Goal: Information Seeking & Learning: Learn about a topic

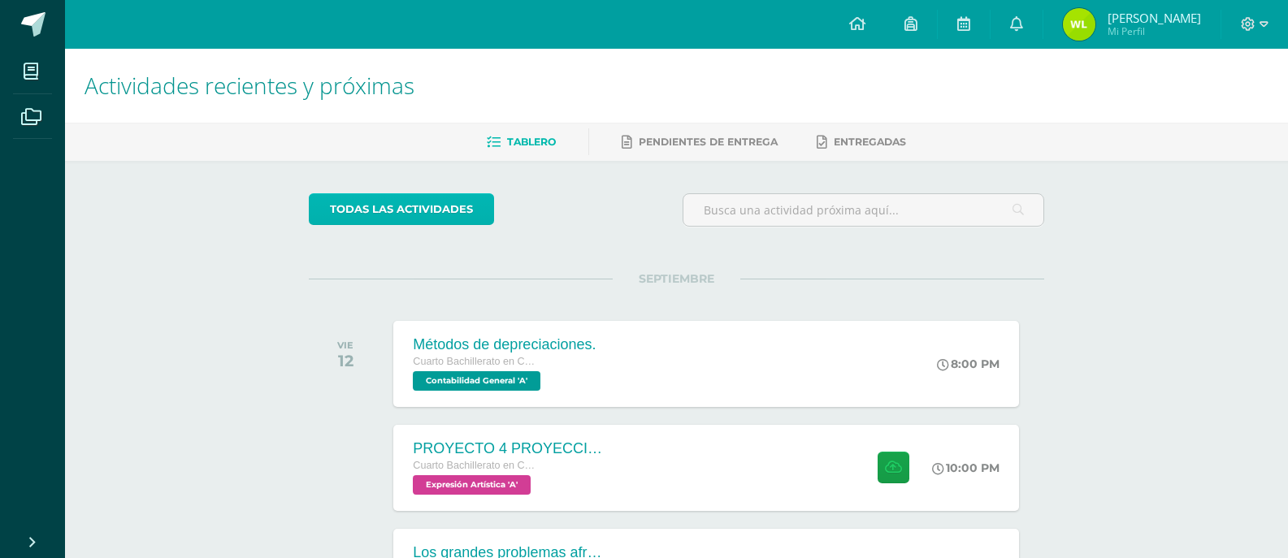
click at [359, 202] on link "todas las Actividades" at bounding box center [401, 209] width 185 height 32
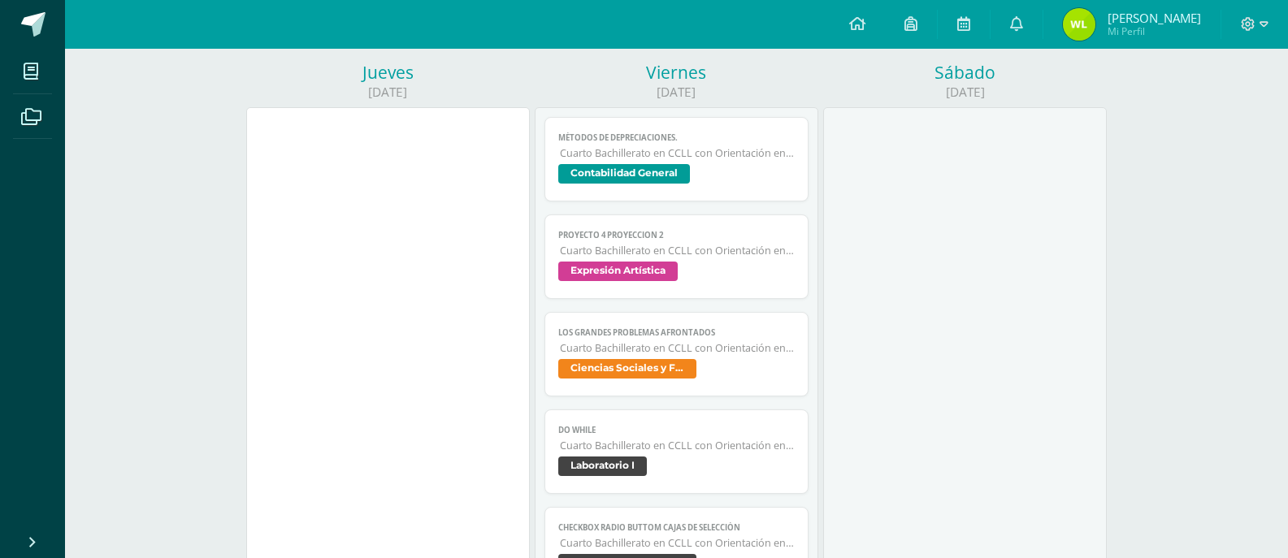
scroll to position [731, 0]
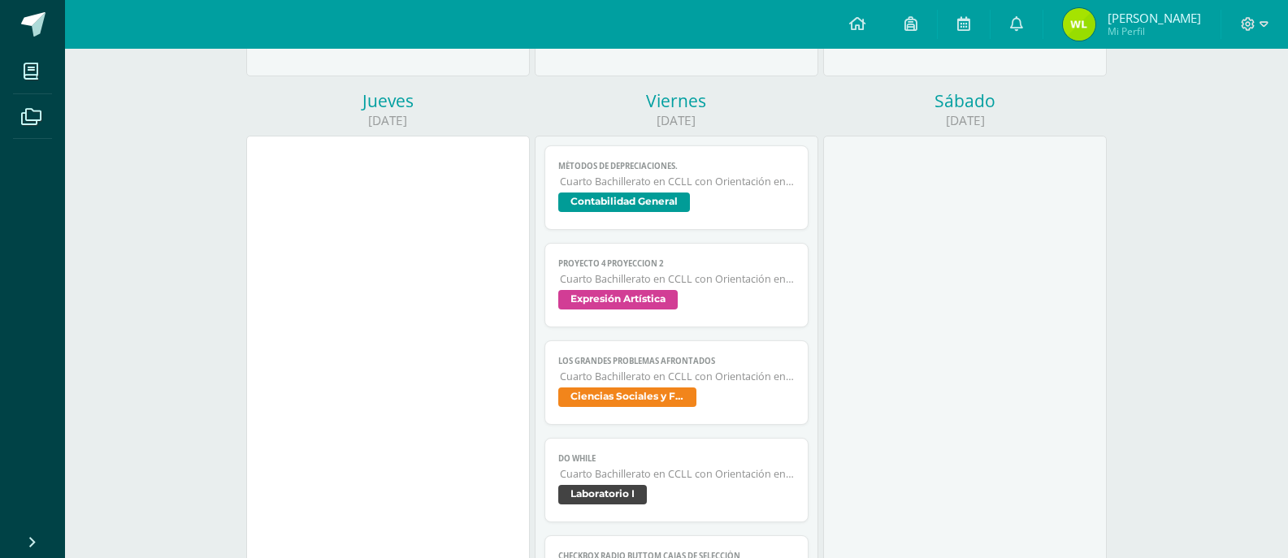
click at [680, 392] on span "Ciencias Sociales y Formación Ciudadana" at bounding box center [627, 397] width 138 height 19
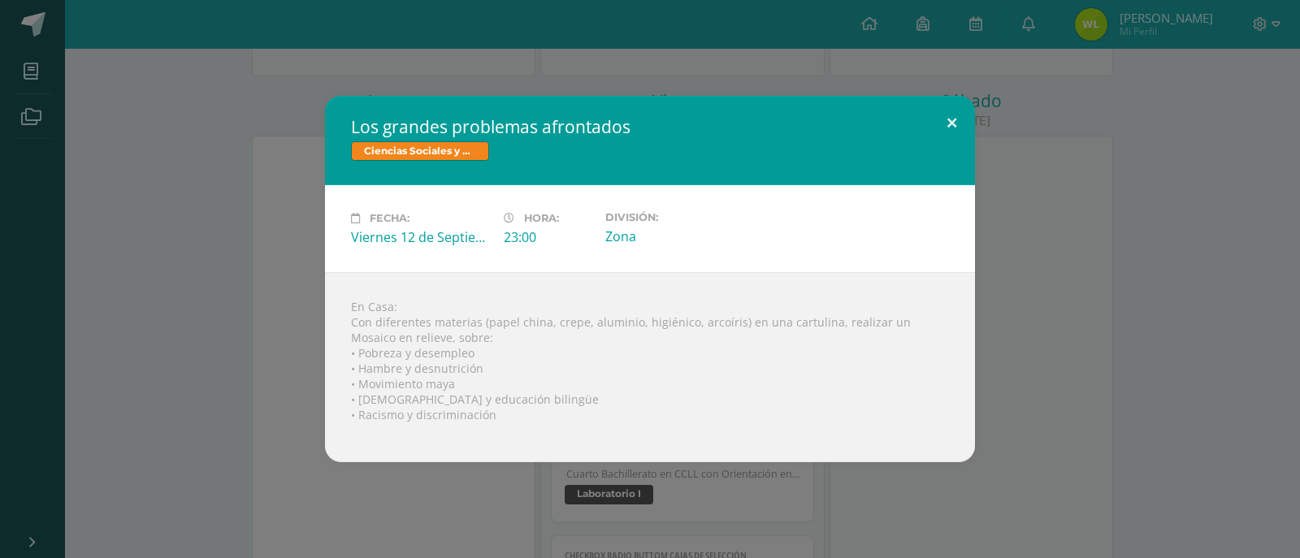
click at [946, 120] on button at bounding box center [952, 123] width 46 height 55
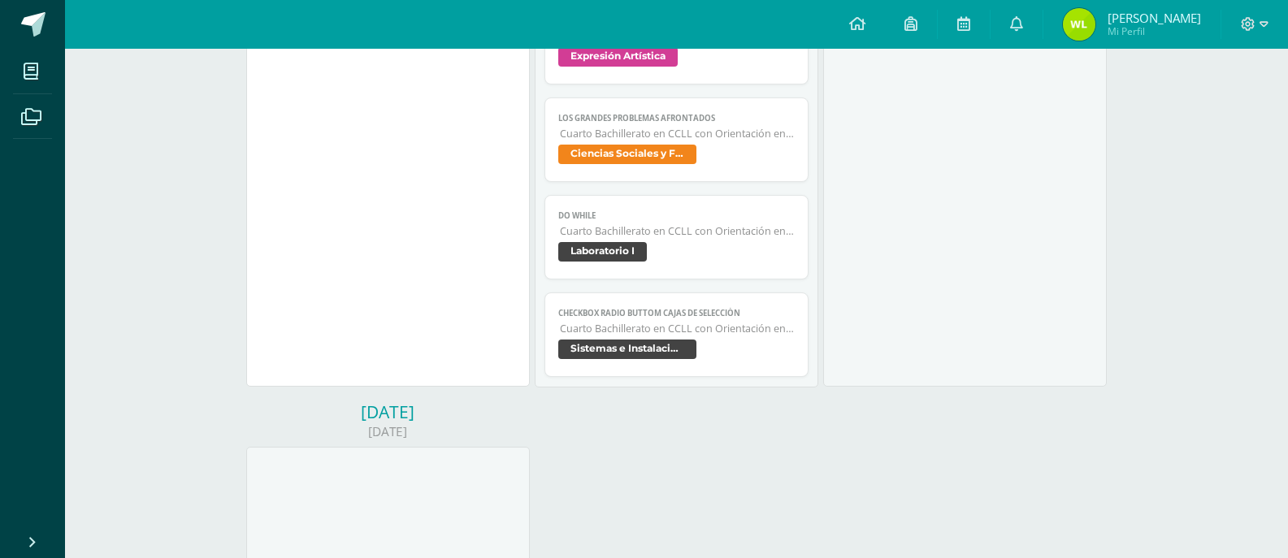
scroll to position [975, 0]
click at [636, 245] on span "Laboratorio I" at bounding box center [602, 250] width 89 height 19
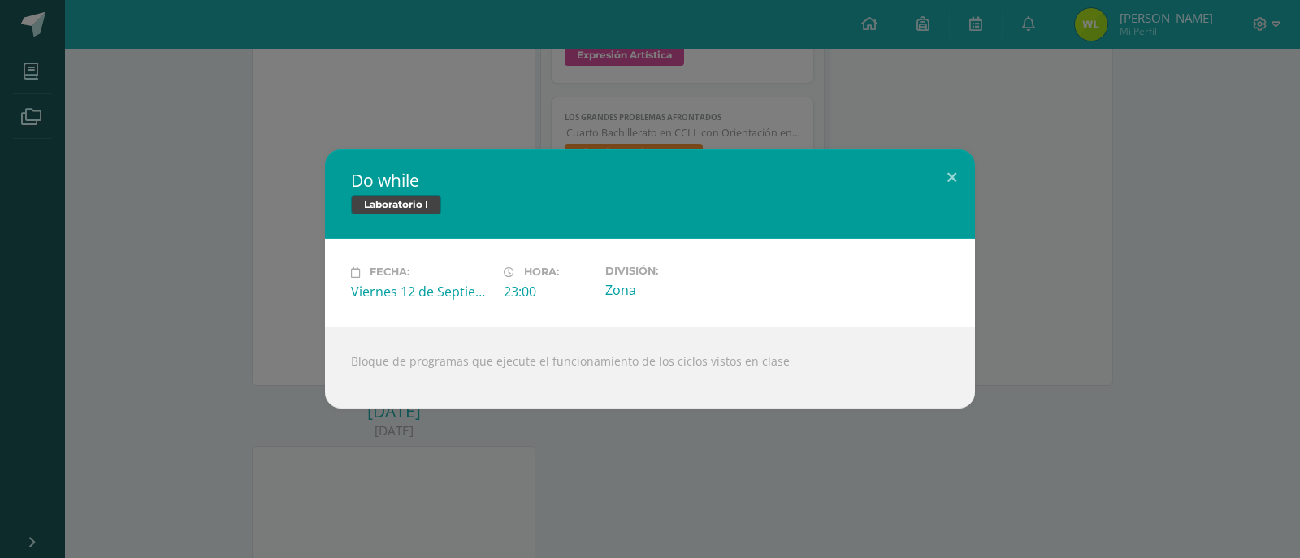
click at [256, 287] on div "Do while Laboratorio I Fecha: [DATE] Hora: 23:00 División: Zona" at bounding box center [649, 278] width 1287 height 258
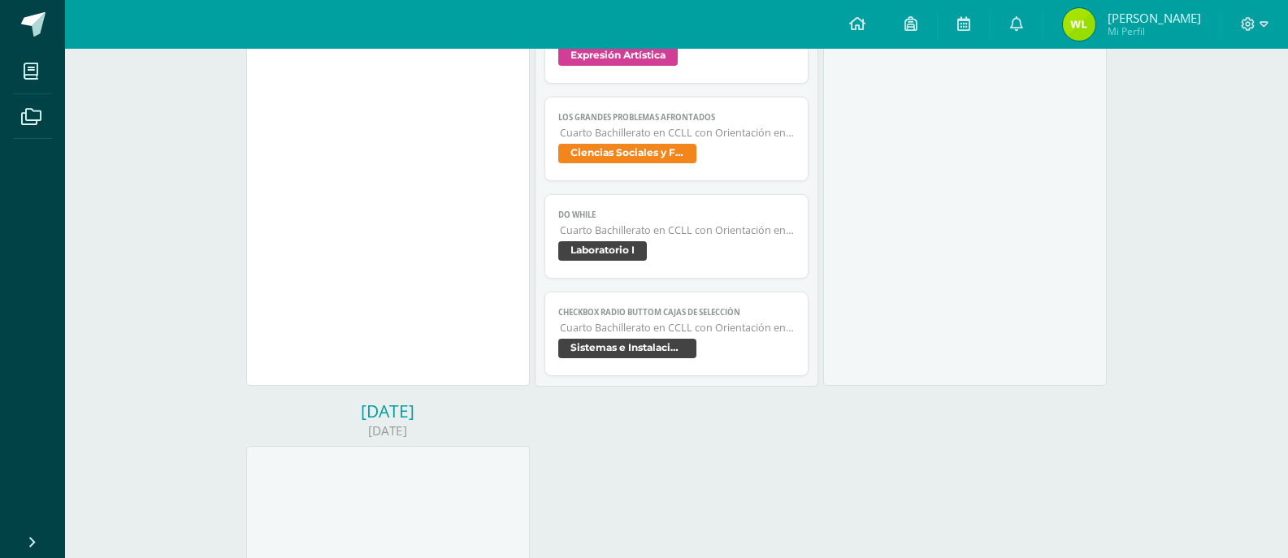
click at [658, 353] on span "Sistemas e Instalación de Software" at bounding box center [627, 348] width 138 height 19
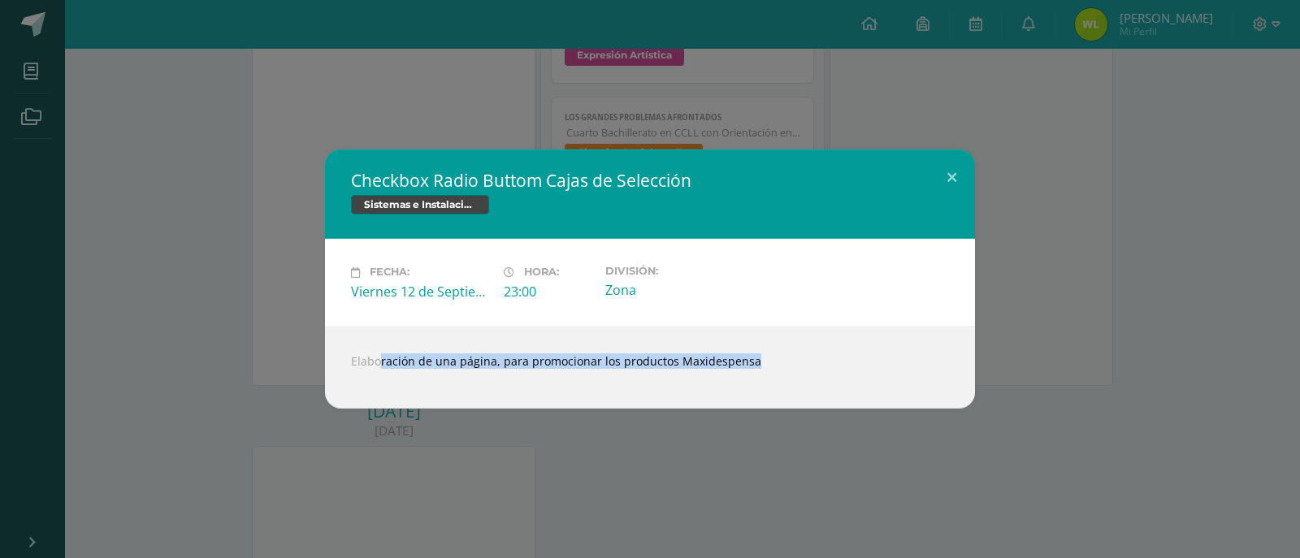
drag, startPoint x: 350, startPoint y: 364, endPoint x: 764, endPoint y: 369, distance: 413.6
click at [764, 369] on div "Elaboración de una página, para promocionar los productos Maxidespensa" at bounding box center [650, 368] width 650 height 82
copy body "Elaboración de una página, para promocionar los productos Maxidespensa Loading.…"
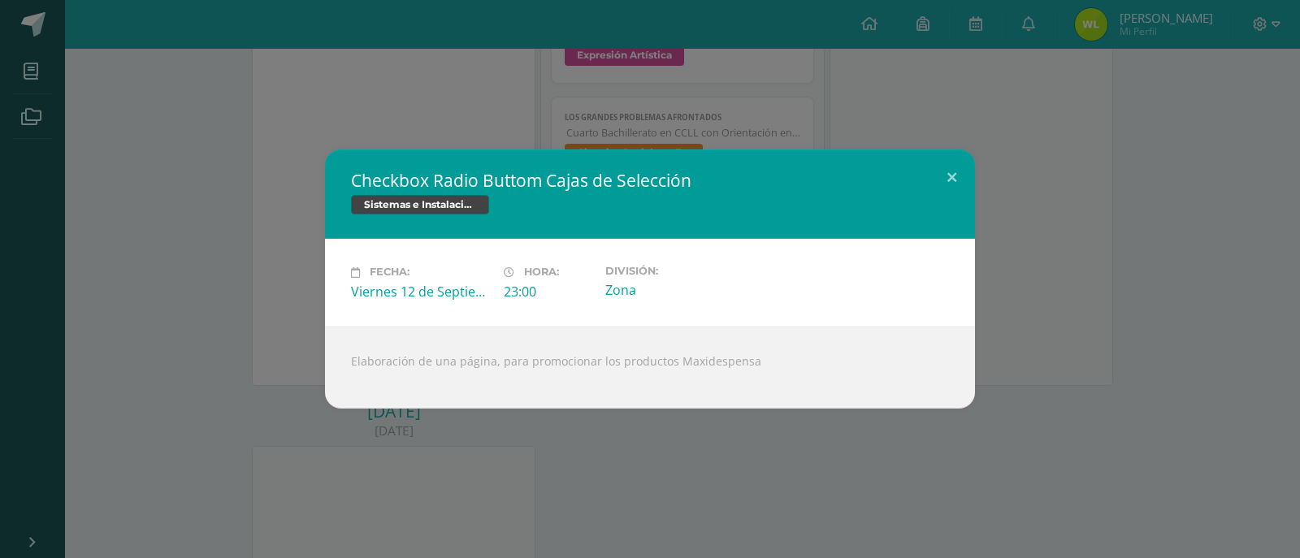
click at [129, 171] on div "Checkbox Radio Buttom Cajas de Selección Sistemas e Instalación de Software Fec…" at bounding box center [649, 278] width 1287 height 258
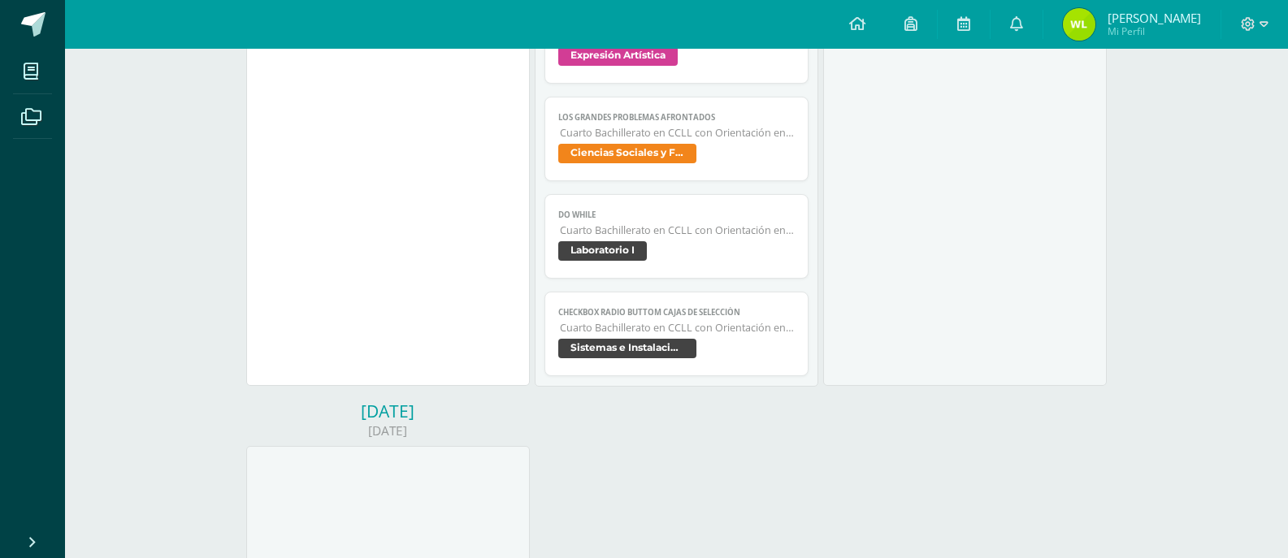
scroll to position [731, 0]
